Goal: Task Accomplishment & Management: Manage account settings

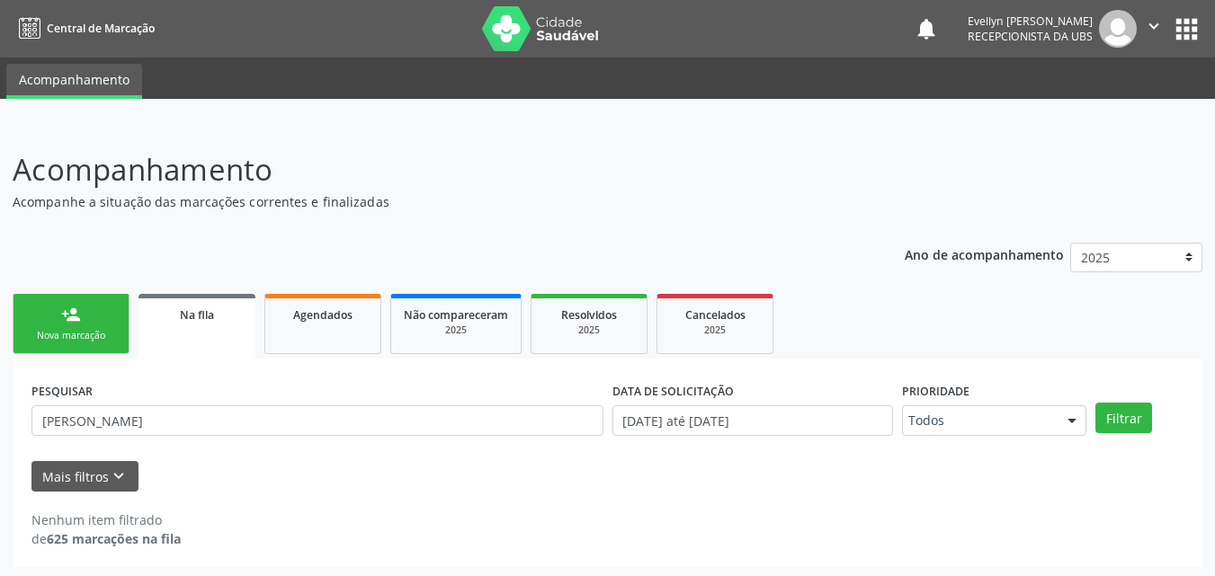
scroll to position [4, 0]
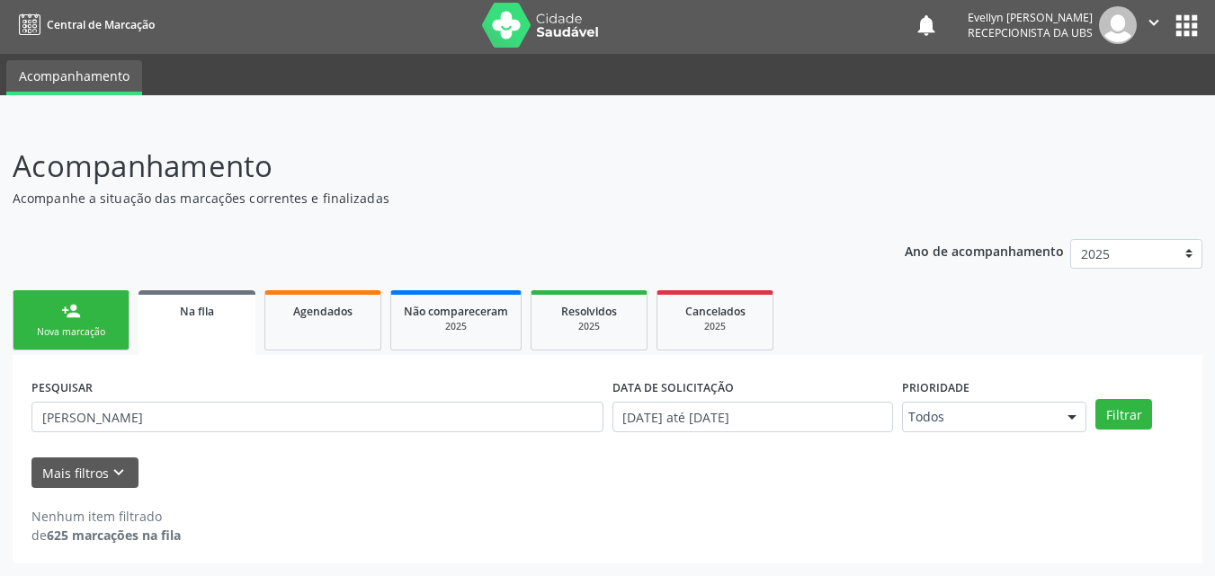
drag, startPoint x: 1187, startPoint y: 219, endPoint x: 1227, endPoint y: 233, distance: 42.7
click at [1214, 233] on html "Central de Marcação notifications [PERSON_NAME] Recepcionista da UBS  Configur…" at bounding box center [607, 284] width 1215 height 576
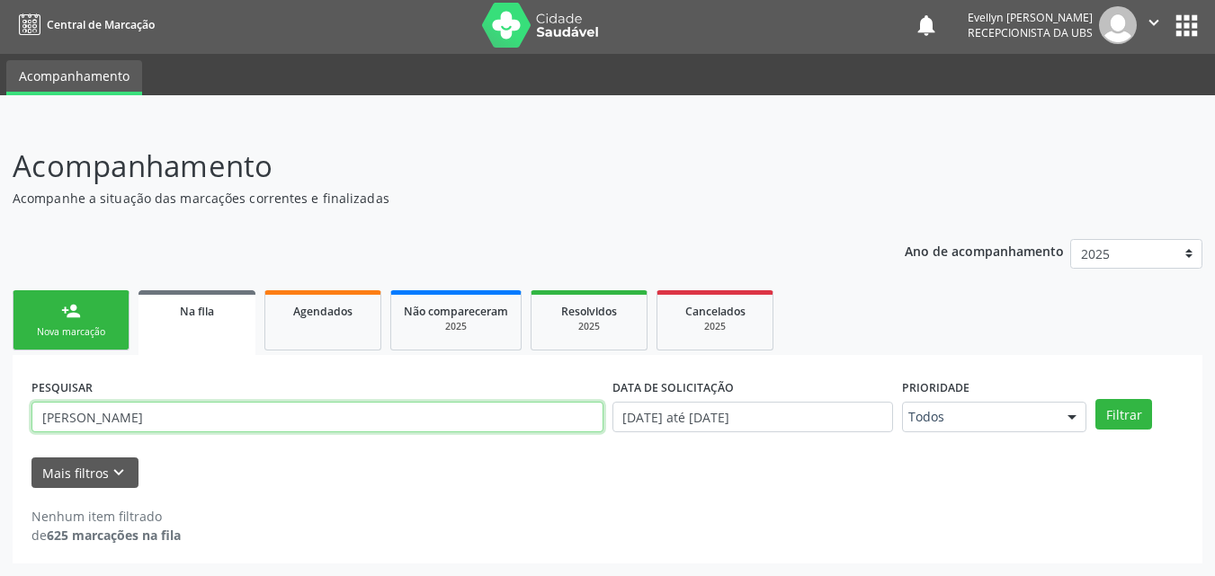
click at [216, 415] on input "[PERSON_NAME]" at bounding box center [317, 417] width 572 height 31
type input "[PERSON_NAME]"
click at [1095, 399] on button "Filtrar" at bounding box center [1123, 414] width 57 height 31
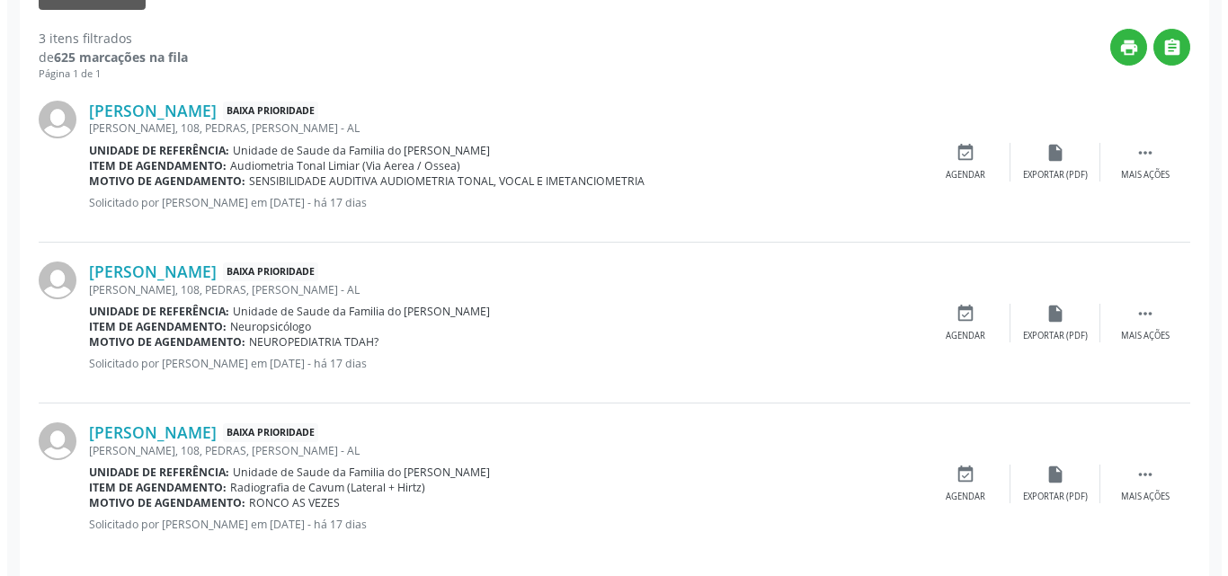
scroll to position [502, 0]
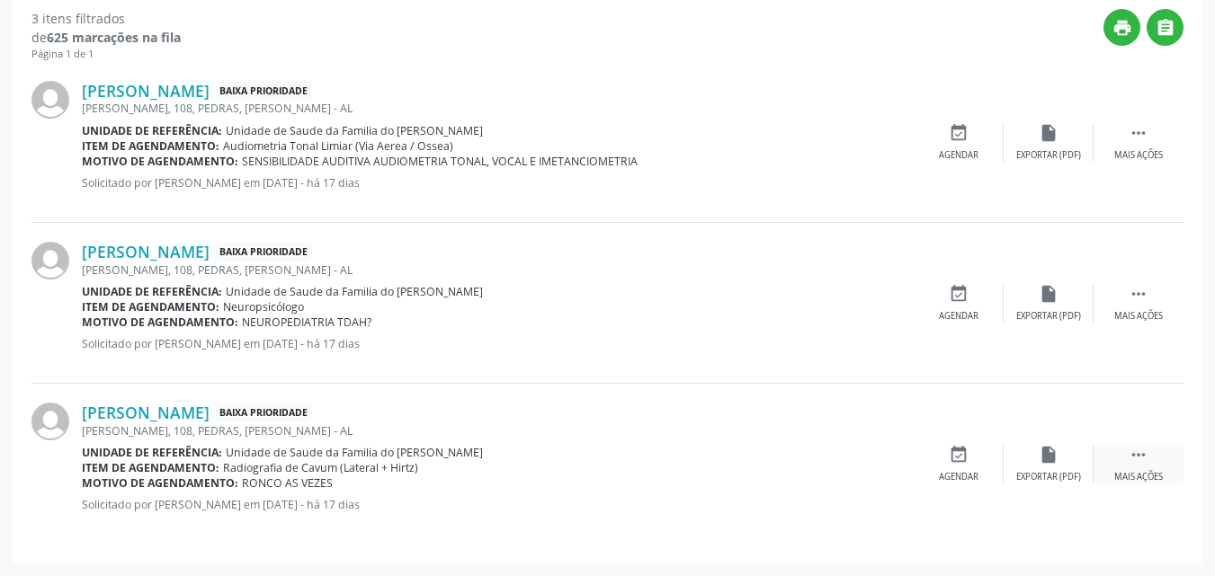
click at [1141, 459] on icon "" at bounding box center [1138, 455] width 20 height 20
click at [977, 463] on div "cancel Cancelar" at bounding box center [959, 464] width 90 height 39
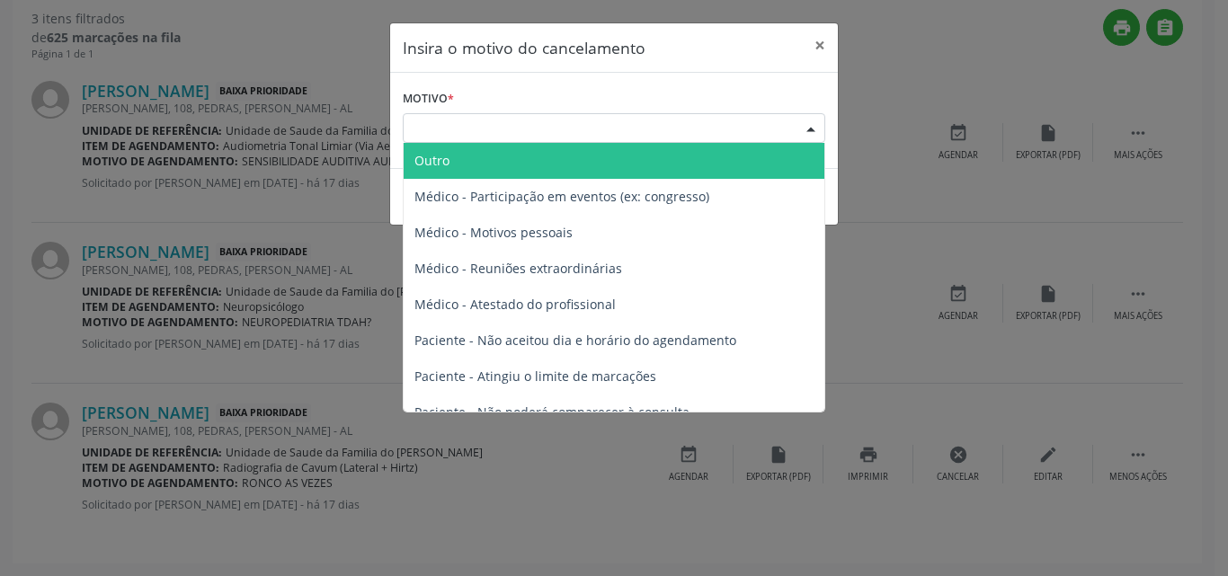
click at [747, 132] on div "Escolha o motivo" at bounding box center [614, 128] width 423 height 31
click at [728, 157] on span "Outro" at bounding box center [614, 161] width 421 height 36
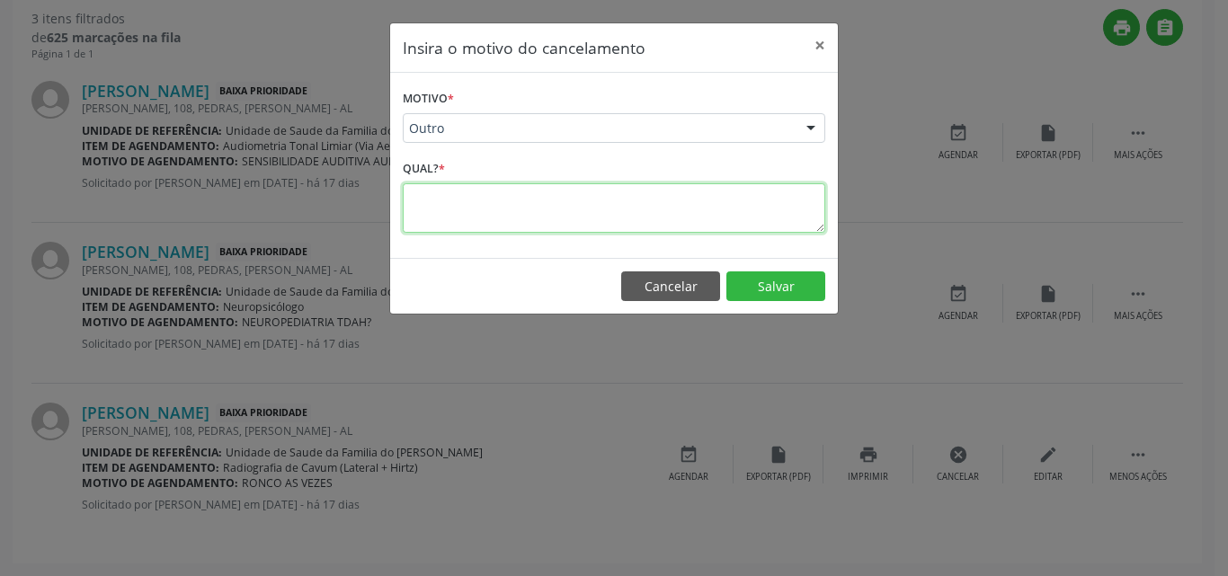
click at [715, 194] on textarea at bounding box center [614, 207] width 423 height 49
type textarea "PACIENTE JA FEZ"
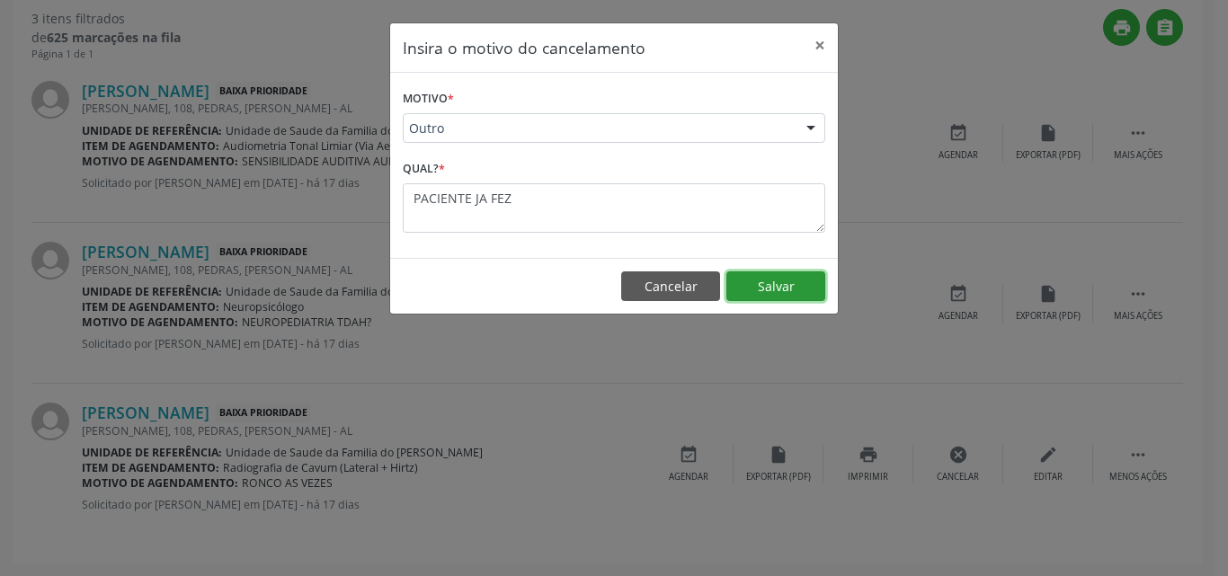
click at [771, 289] on button "Salvar" at bounding box center [776, 287] width 99 height 31
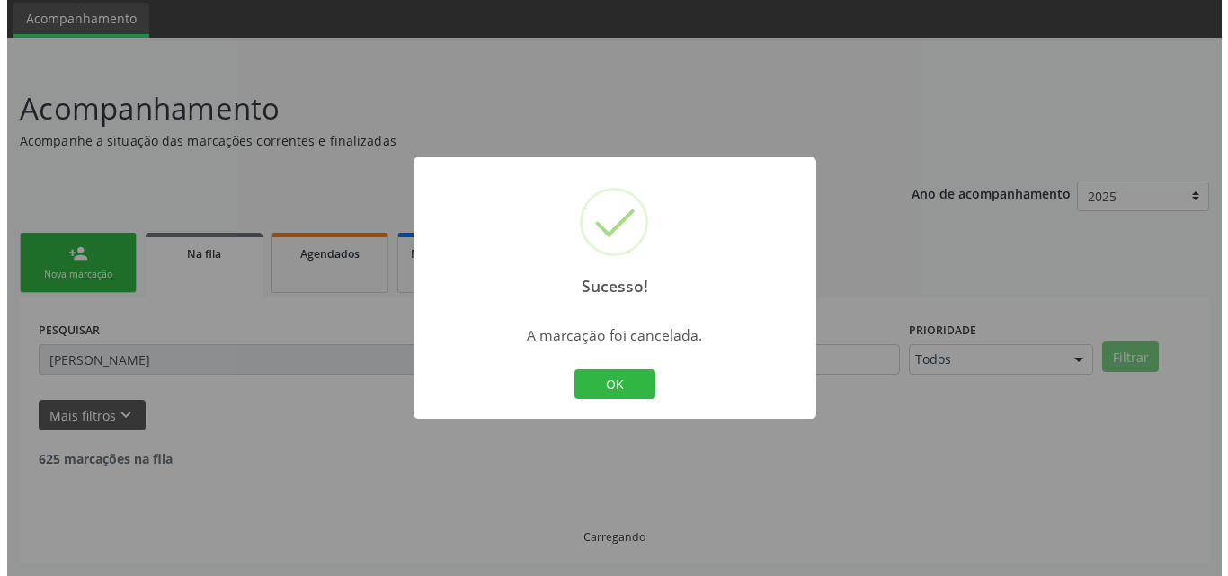
scroll to position [340, 0]
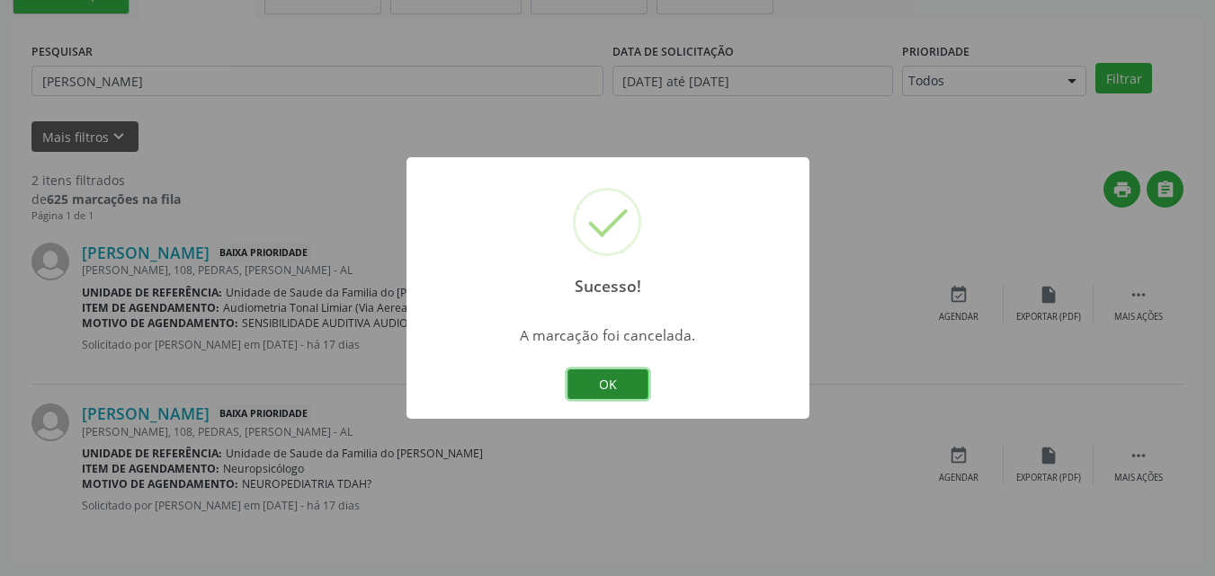
click at [620, 386] on button "OK" at bounding box center [607, 385] width 81 height 31
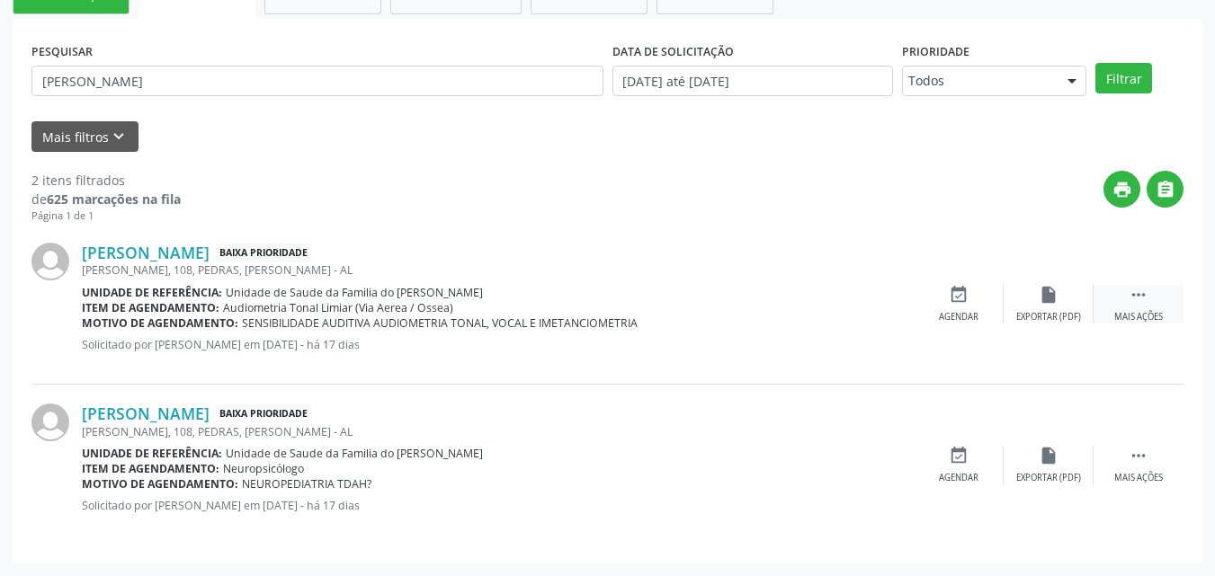
click at [1146, 296] on icon "" at bounding box center [1138, 295] width 20 height 20
click at [956, 308] on div "cancel Cancelar" at bounding box center [959, 304] width 90 height 39
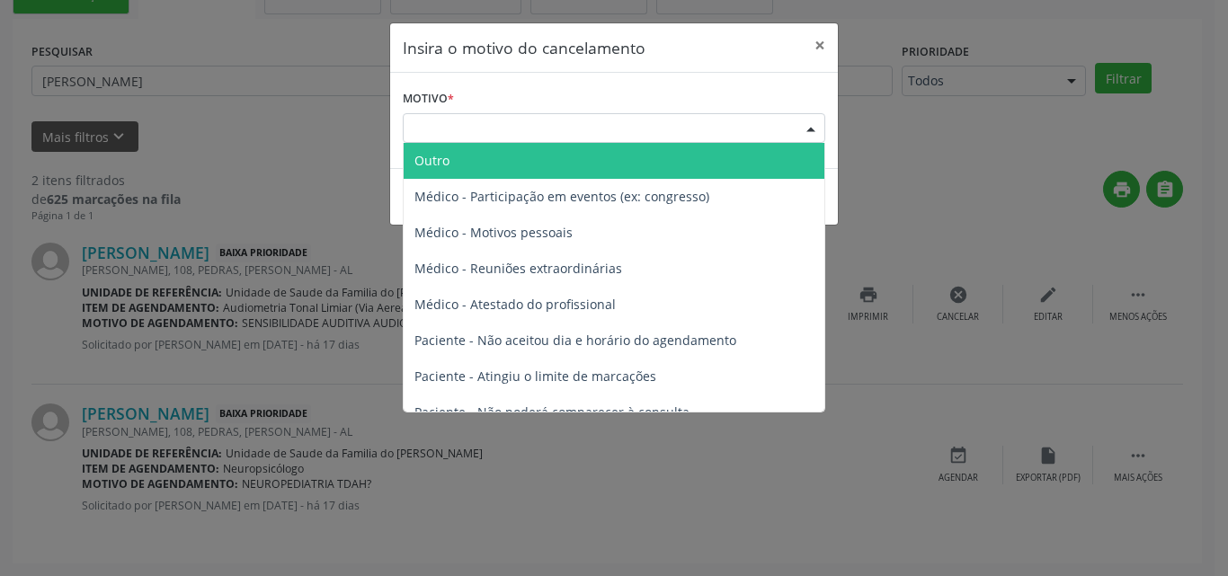
click at [733, 124] on div "Escolha o motivo" at bounding box center [614, 128] width 423 height 31
click at [616, 165] on span "Outro" at bounding box center [614, 161] width 421 height 36
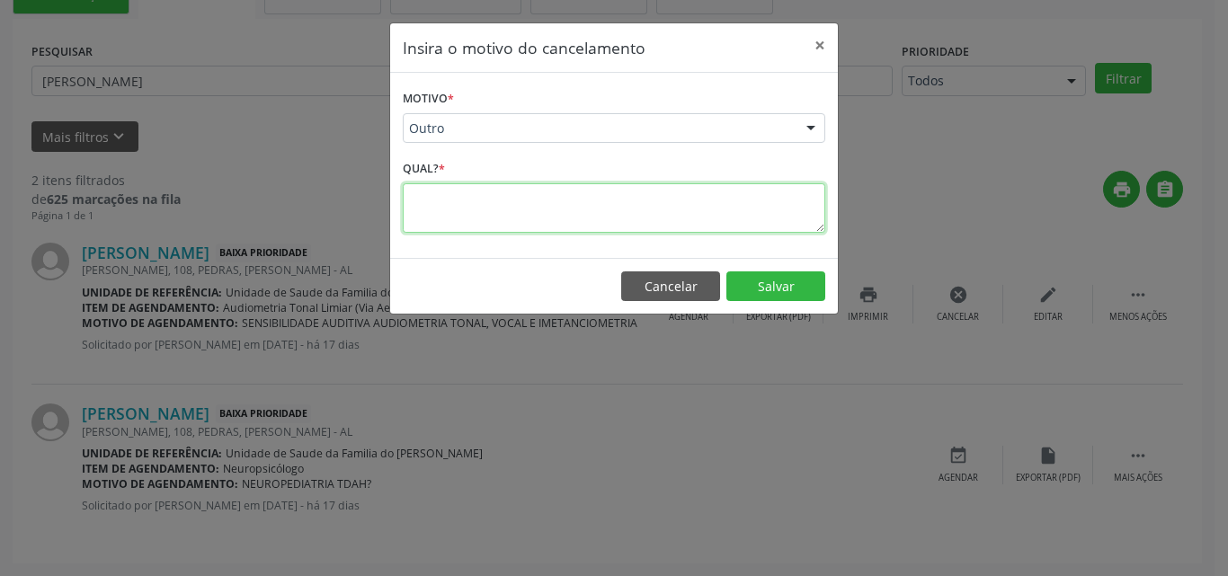
click at [596, 210] on textarea at bounding box center [614, 207] width 423 height 49
type textarea "PACIENTE RETIROU"
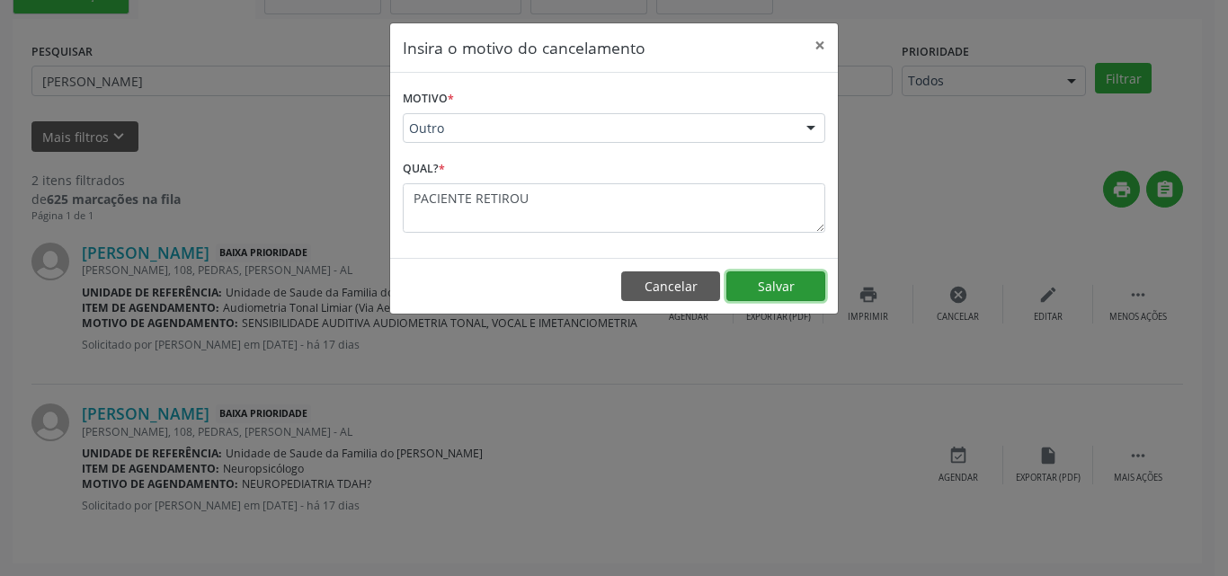
click at [746, 275] on button "Salvar" at bounding box center [776, 287] width 99 height 31
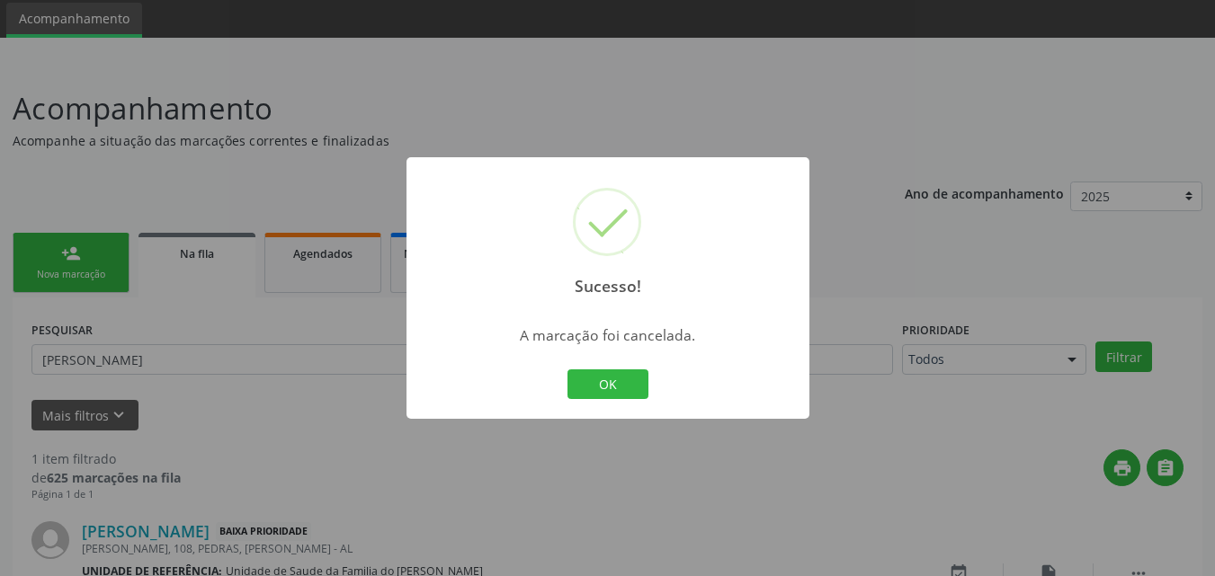
scroll to position [179, 0]
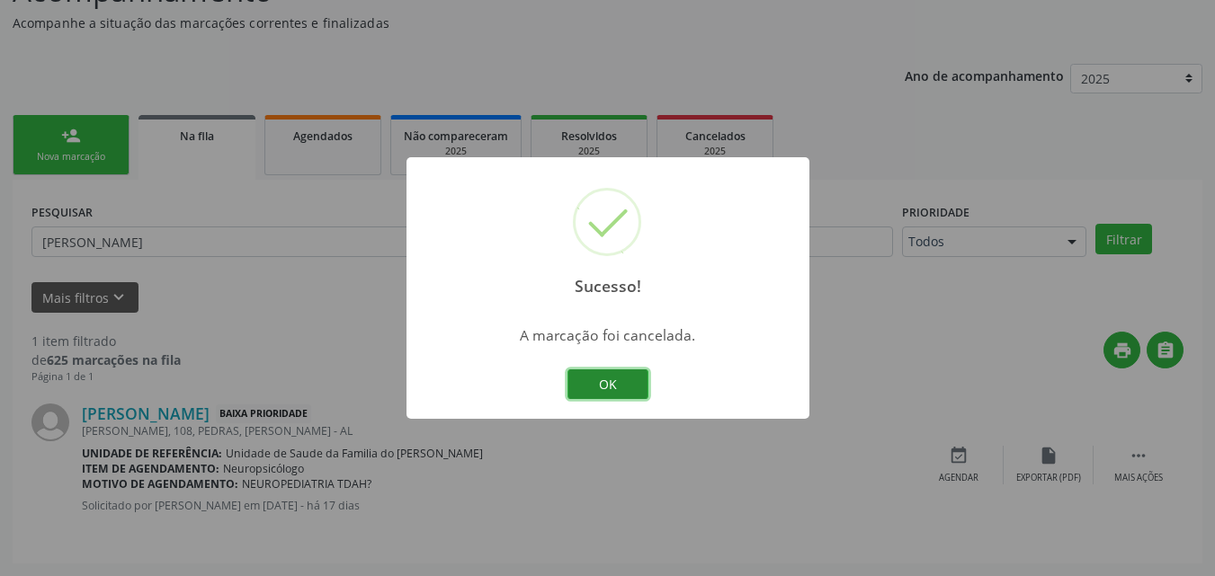
click at [640, 391] on button "OK" at bounding box center [607, 385] width 81 height 31
